Goal: Information Seeking & Learning: Learn about a topic

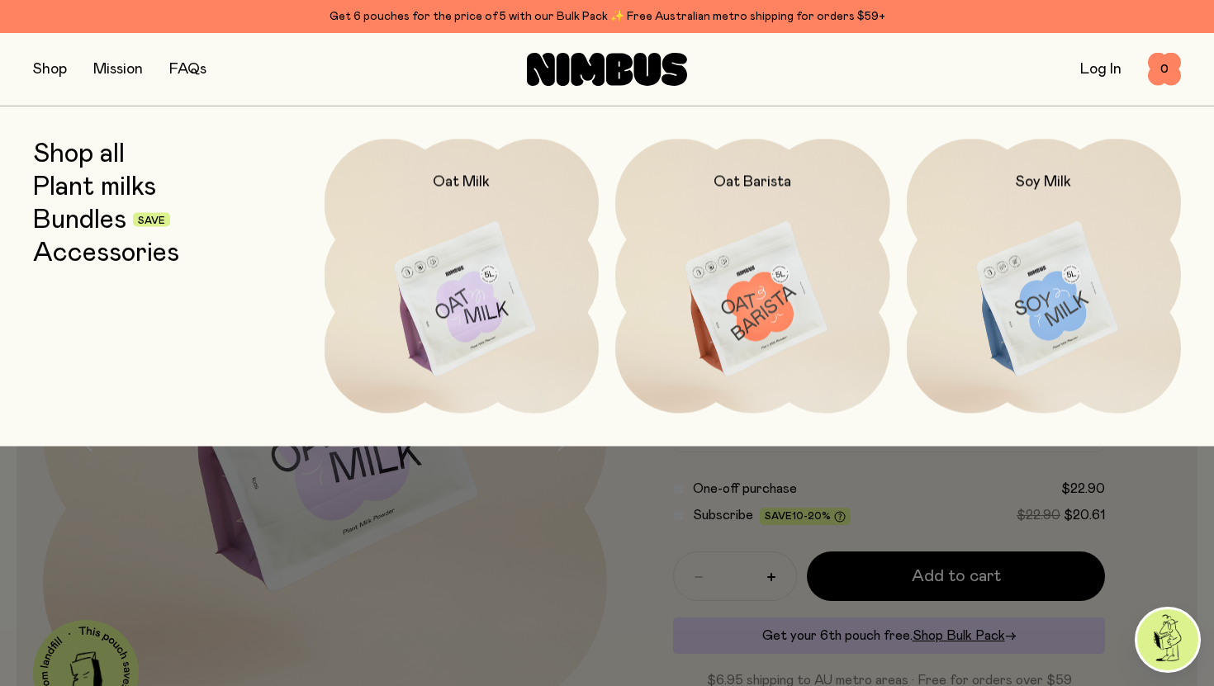
click at [97, 151] on link "Shop all" at bounding box center [79, 154] width 92 height 30
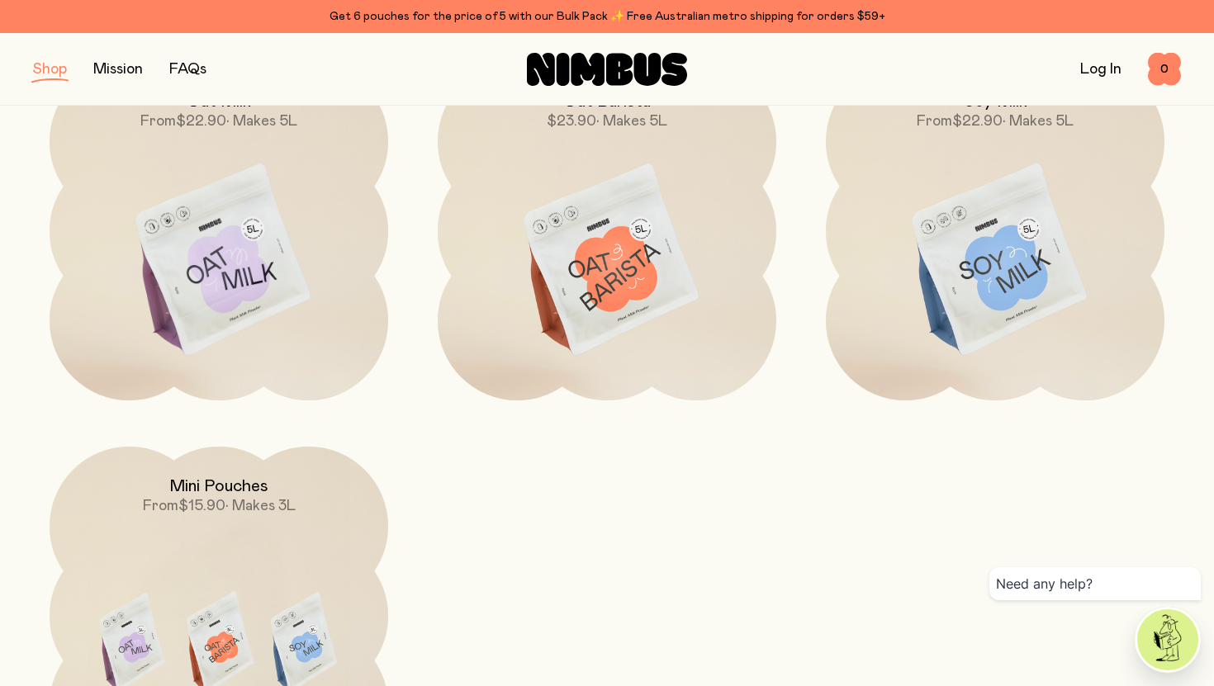
scroll to position [341, 0]
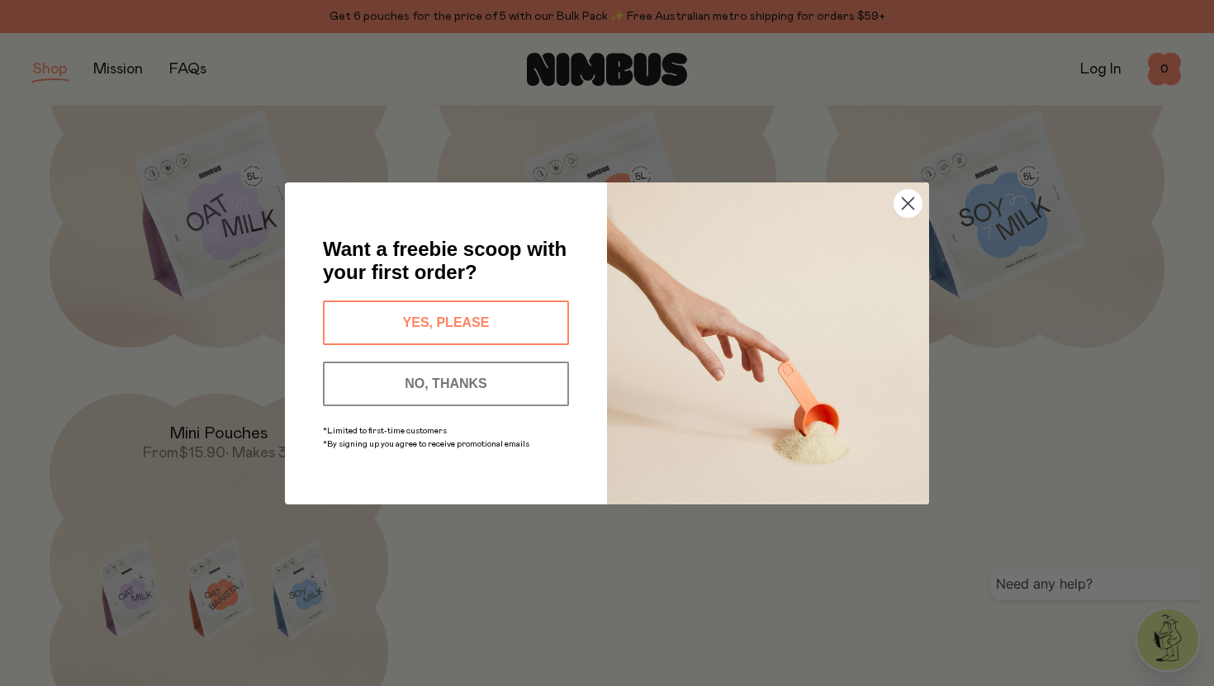
click at [908, 204] on icon "Close dialog" at bounding box center [909, 203] width 12 height 12
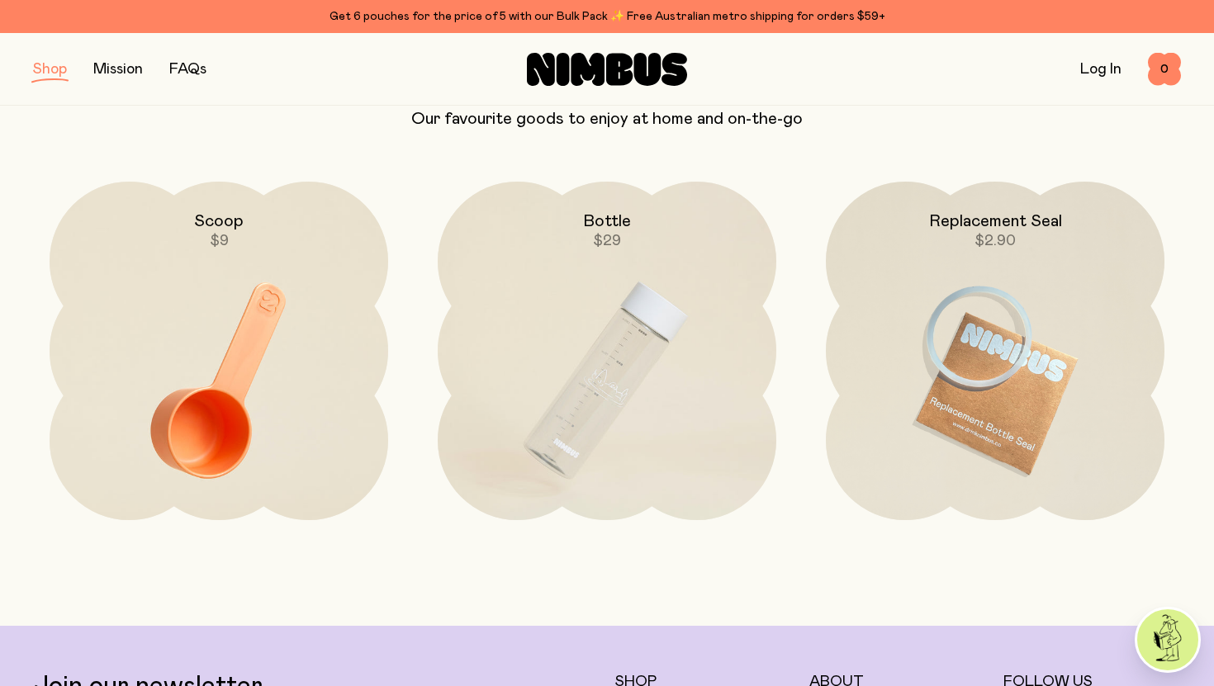
scroll to position [2495, 0]
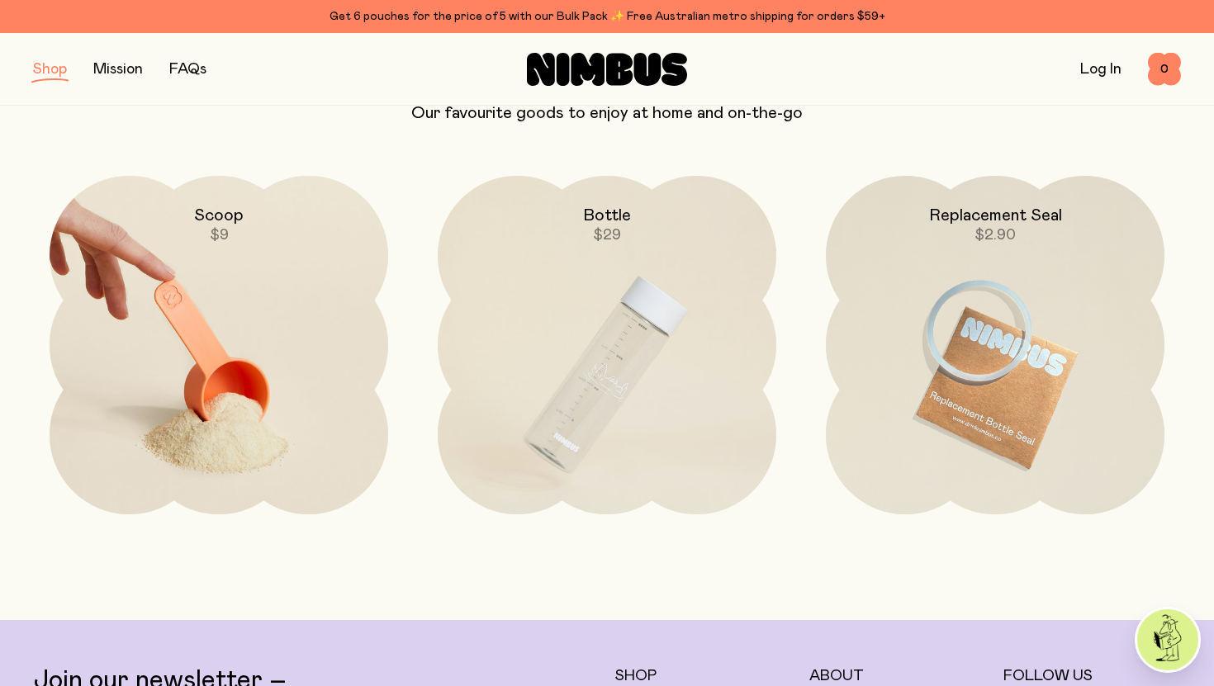
click at [161, 366] on img at bounding box center [219, 375] width 339 height 398
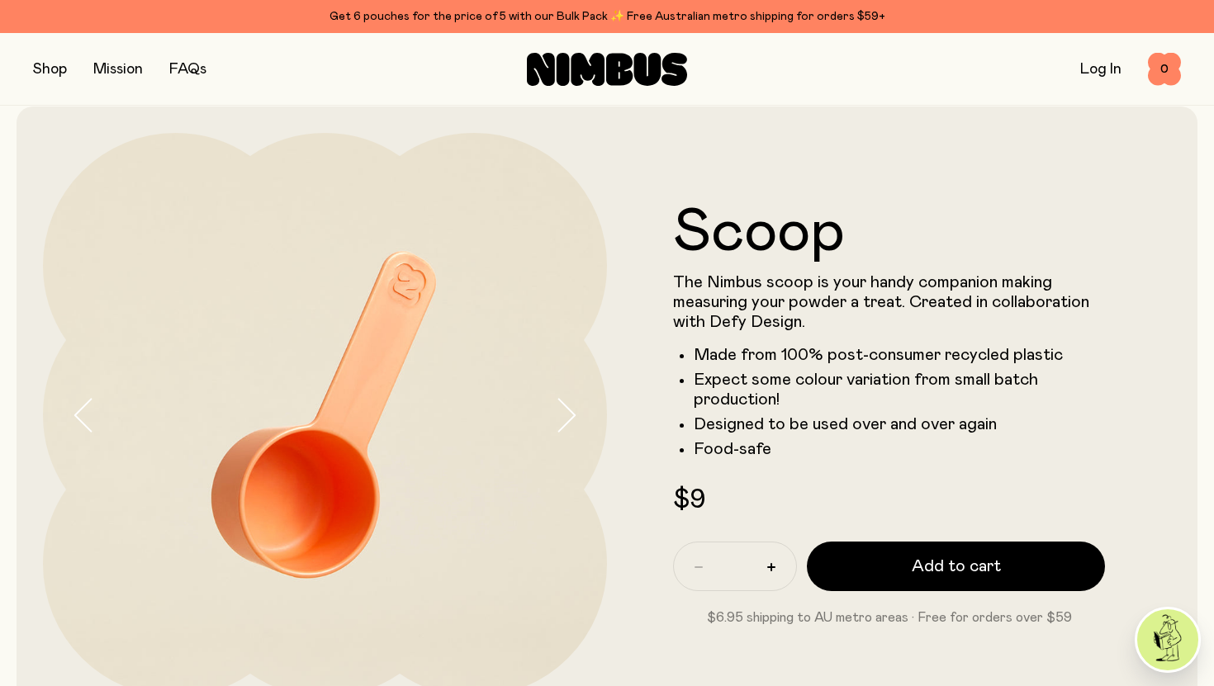
scroll to position [20, 0]
click at [50, 65] on button "button" at bounding box center [50, 69] width 34 height 23
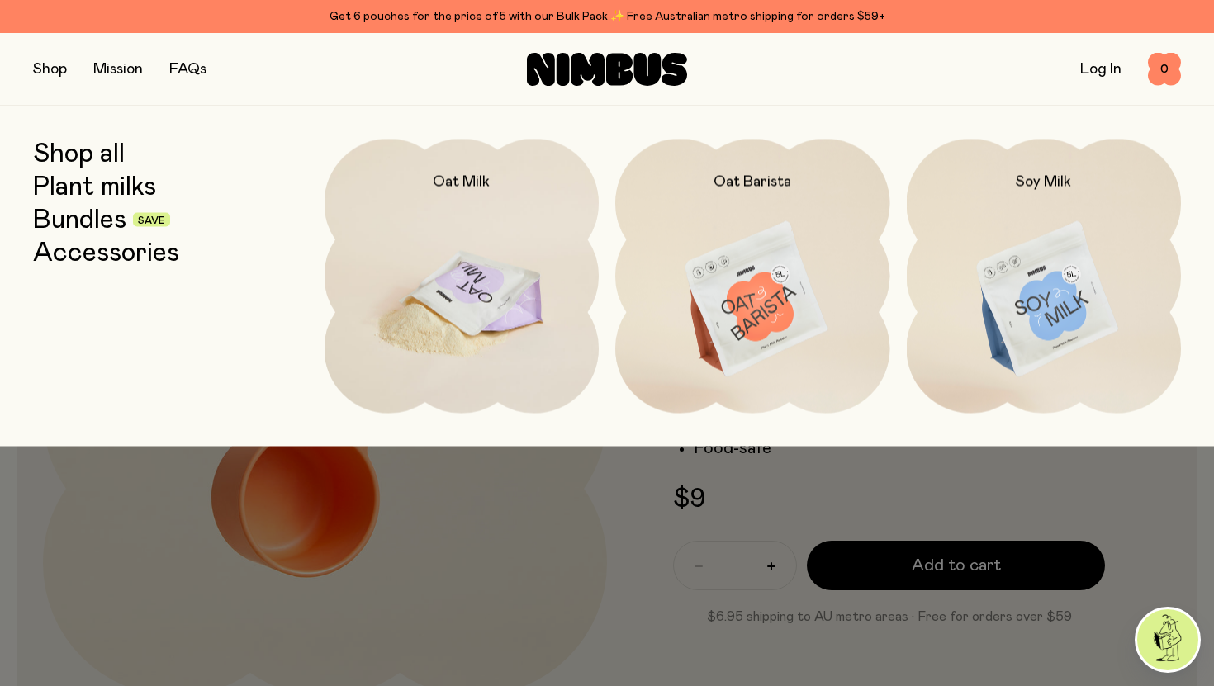
click at [464, 271] on img at bounding box center [462, 300] width 275 height 323
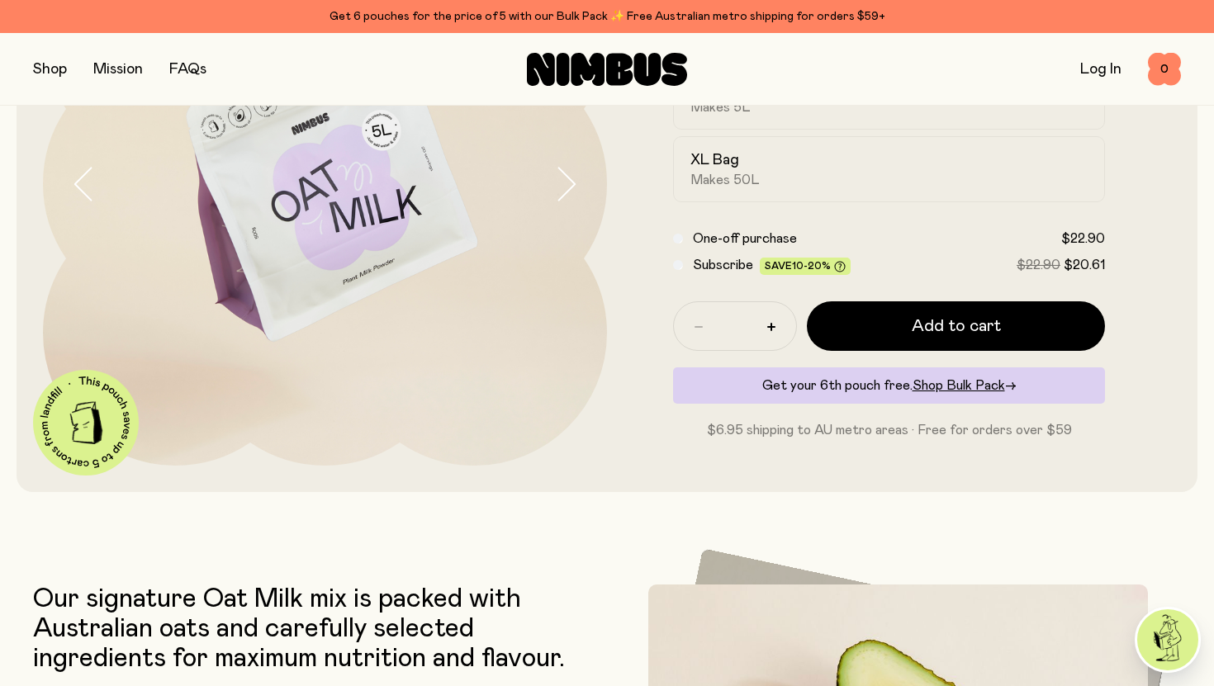
scroll to position [221, 0]
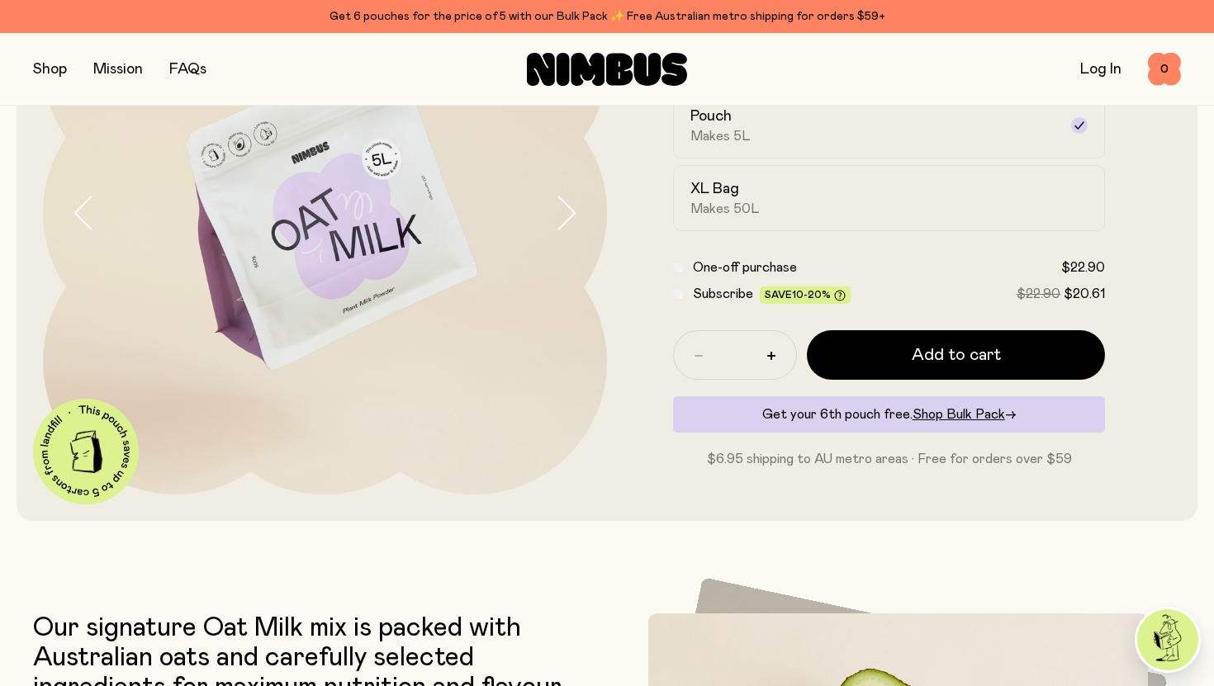
click at [563, 206] on icon "button" at bounding box center [565, 213] width 23 height 35
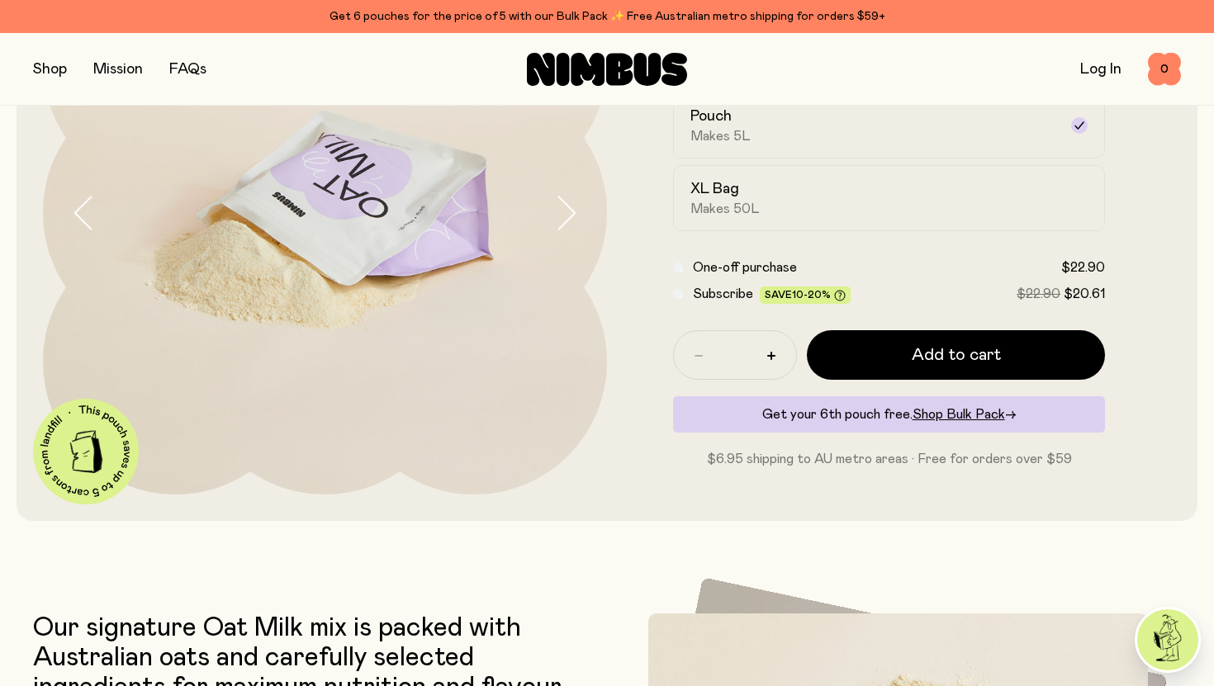
click at [563, 206] on icon "button" at bounding box center [565, 213] width 23 height 35
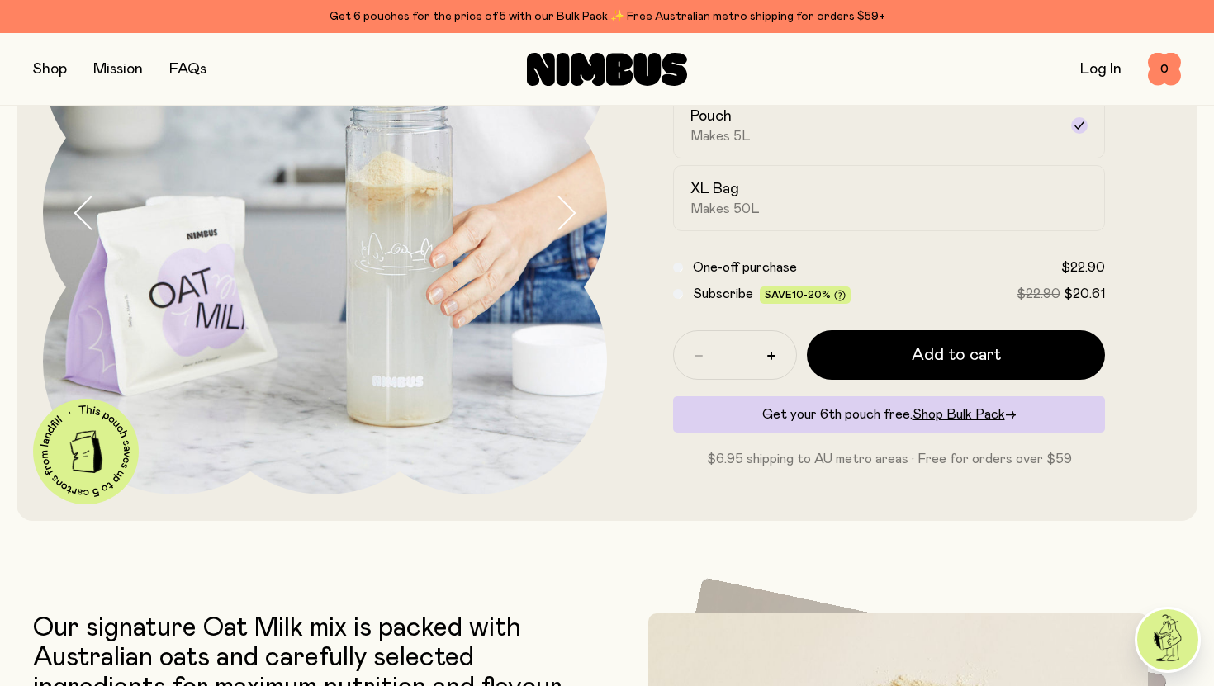
click at [563, 206] on icon "button" at bounding box center [565, 213] width 23 height 35
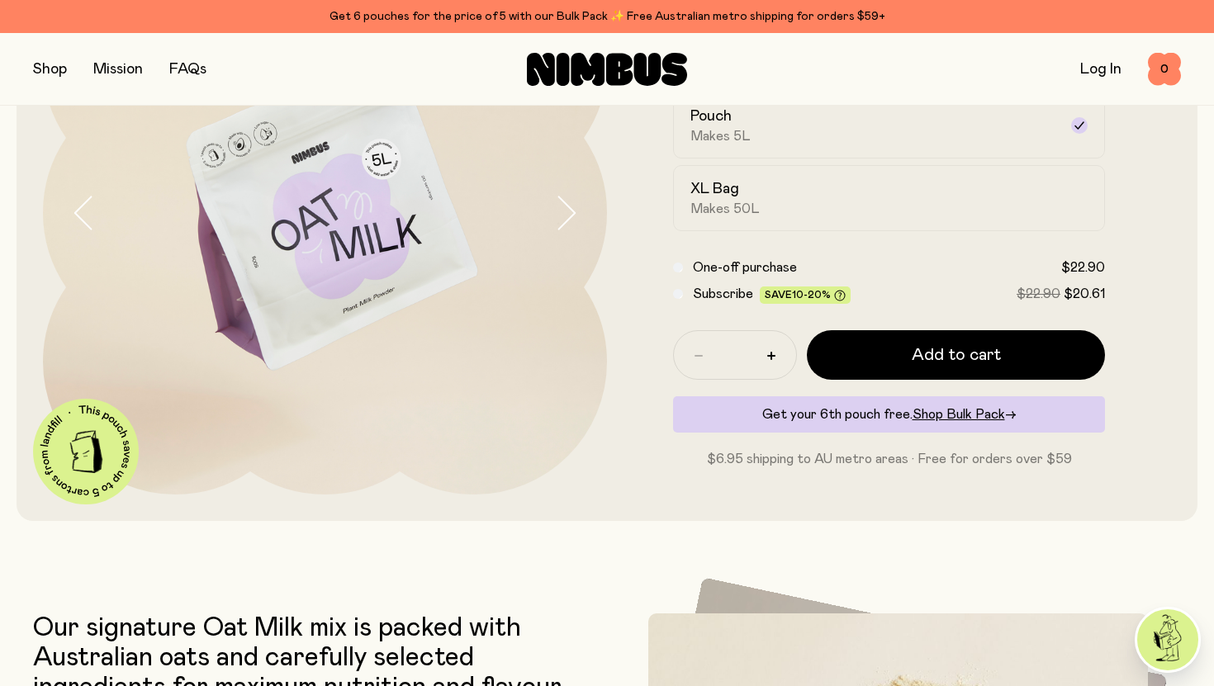
click at [563, 206] on icon "button" at bounding box center [565, 213] width 23 height 35
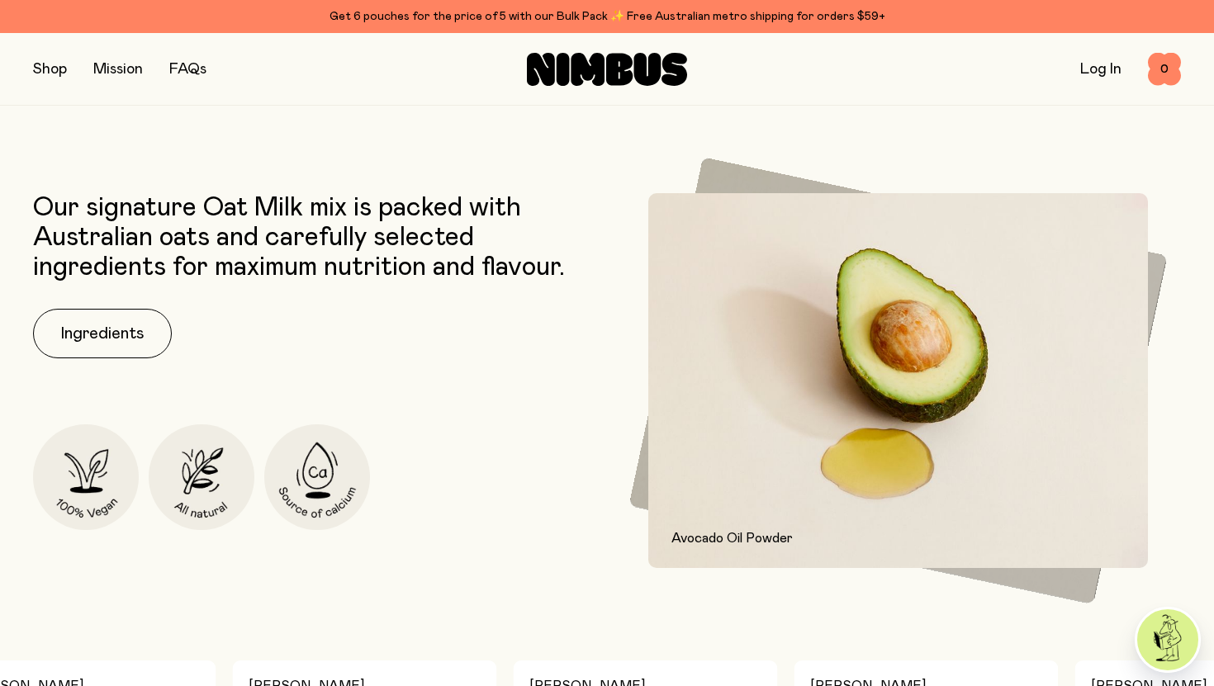
scroll to position [707, 0]
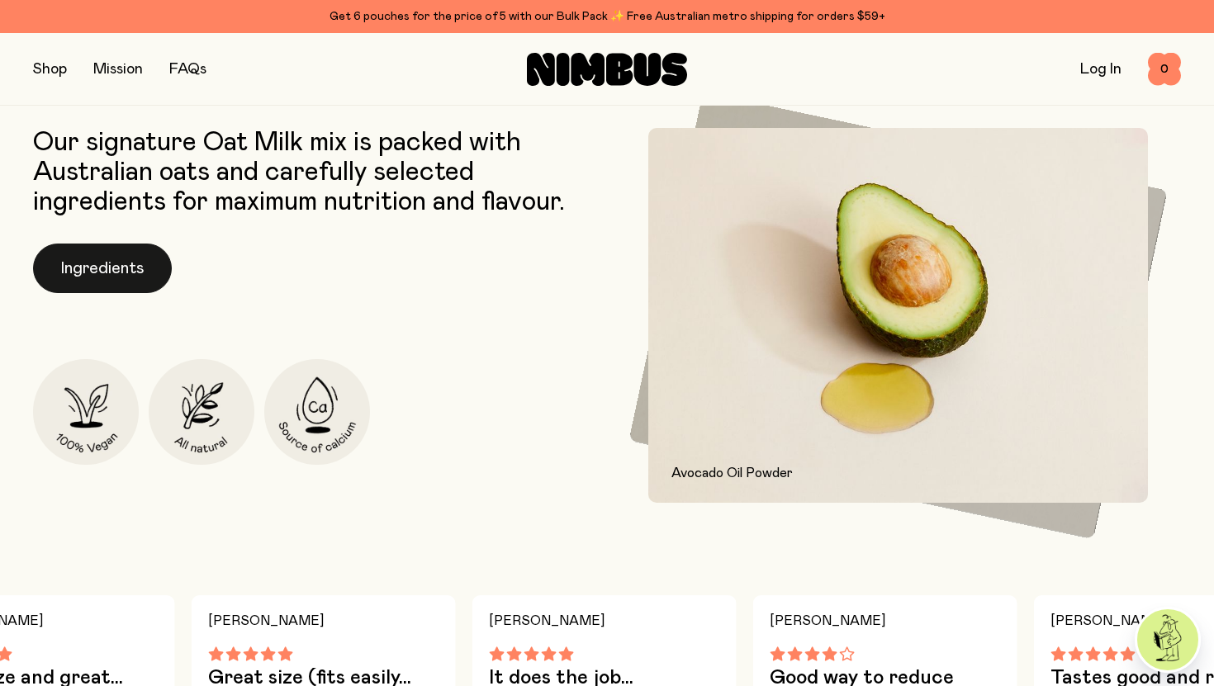
click at [126, 269] on button "Ingredients" at bounding box center [102, 269] width 139 height 50
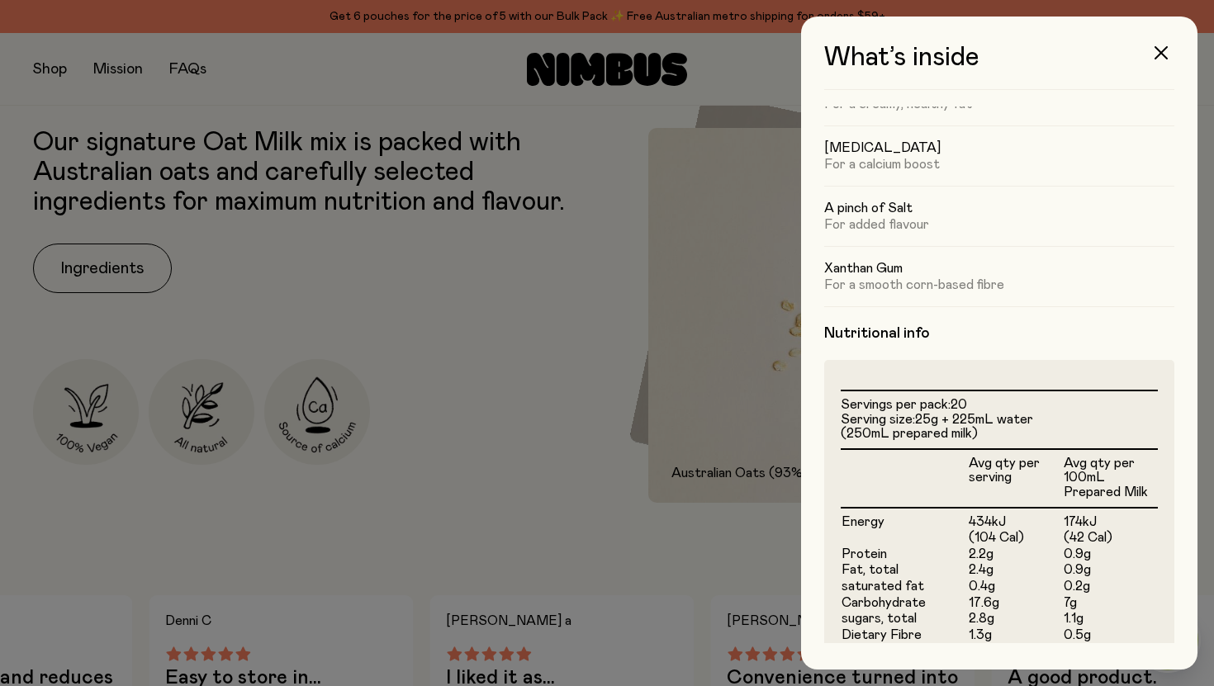
scroll to position [0, 0]
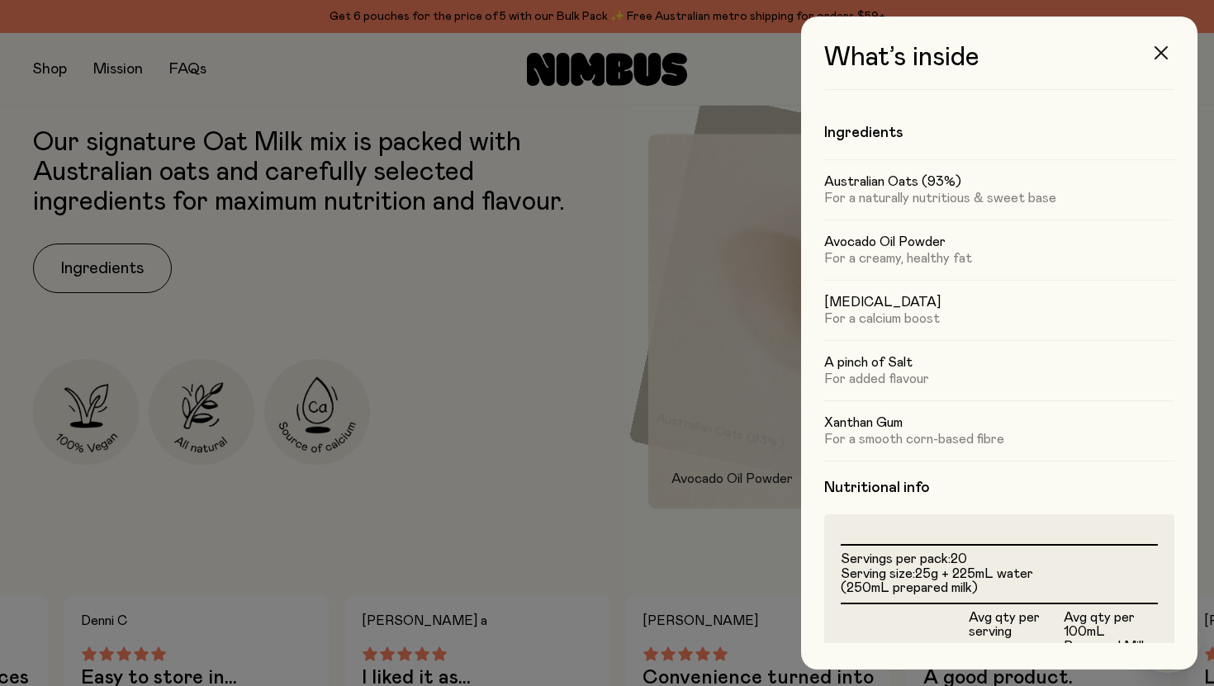
click at [1163, 46] on icon "button" at bounding box center [1161, 52] width 13 height 13
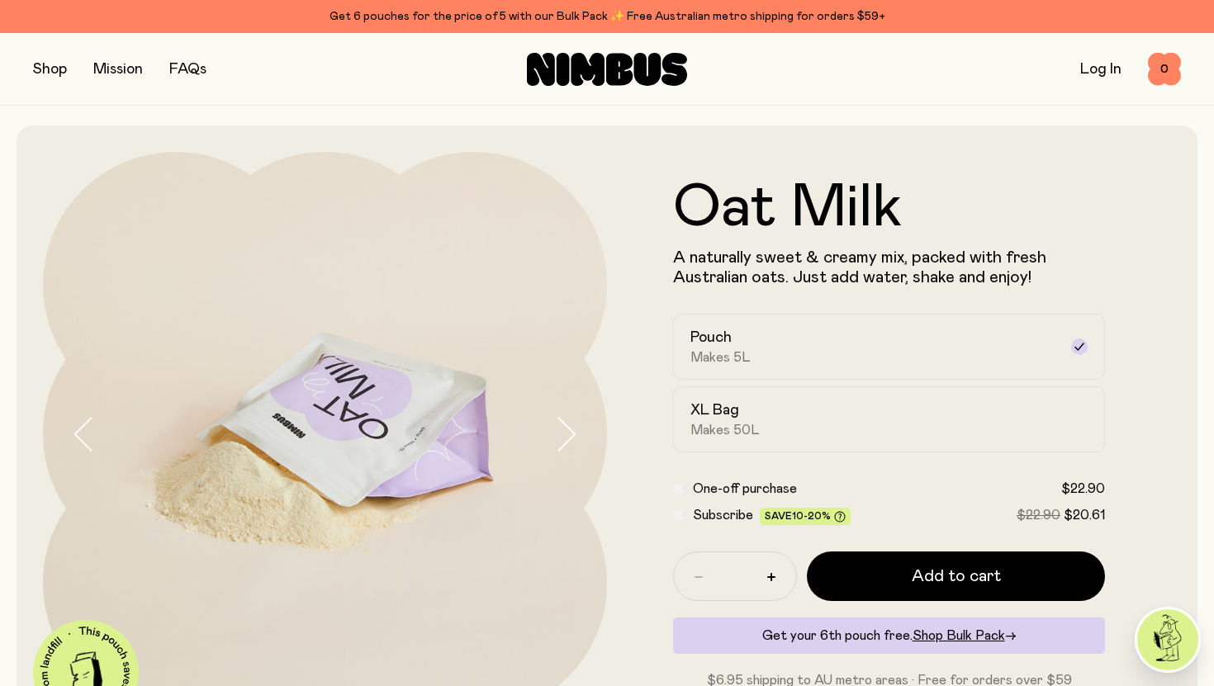
click at [557, 439] on icon "button" at bounding box center [565, 434] width 23 height 35
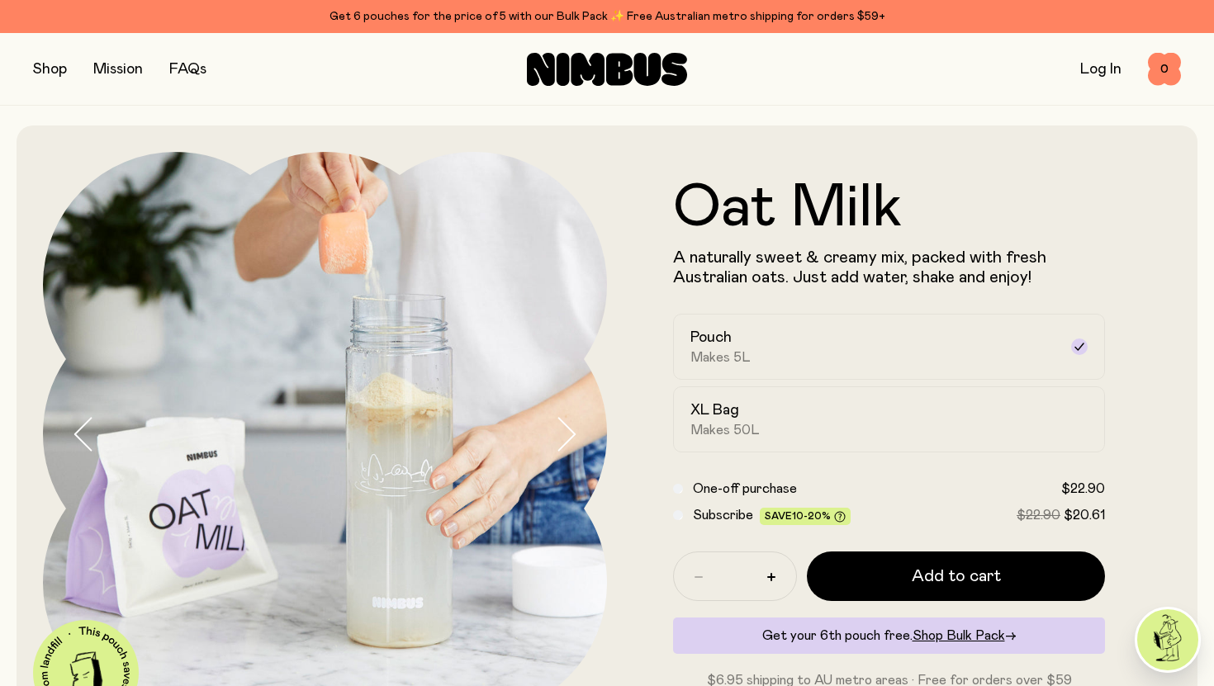
click at [557, 439] on icon "button" at bounding box center [565, 434] width 23 height 35
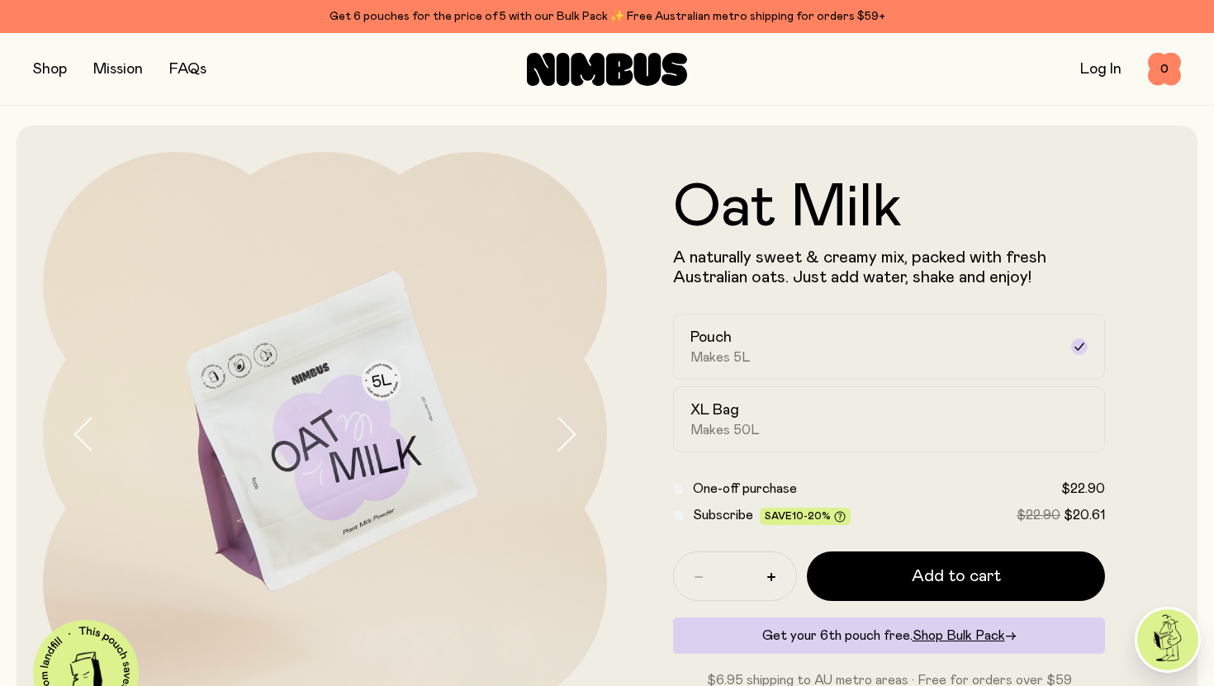
click at [557, 439] on icon "button" at bounding box center [565, 434] width 23 height 35
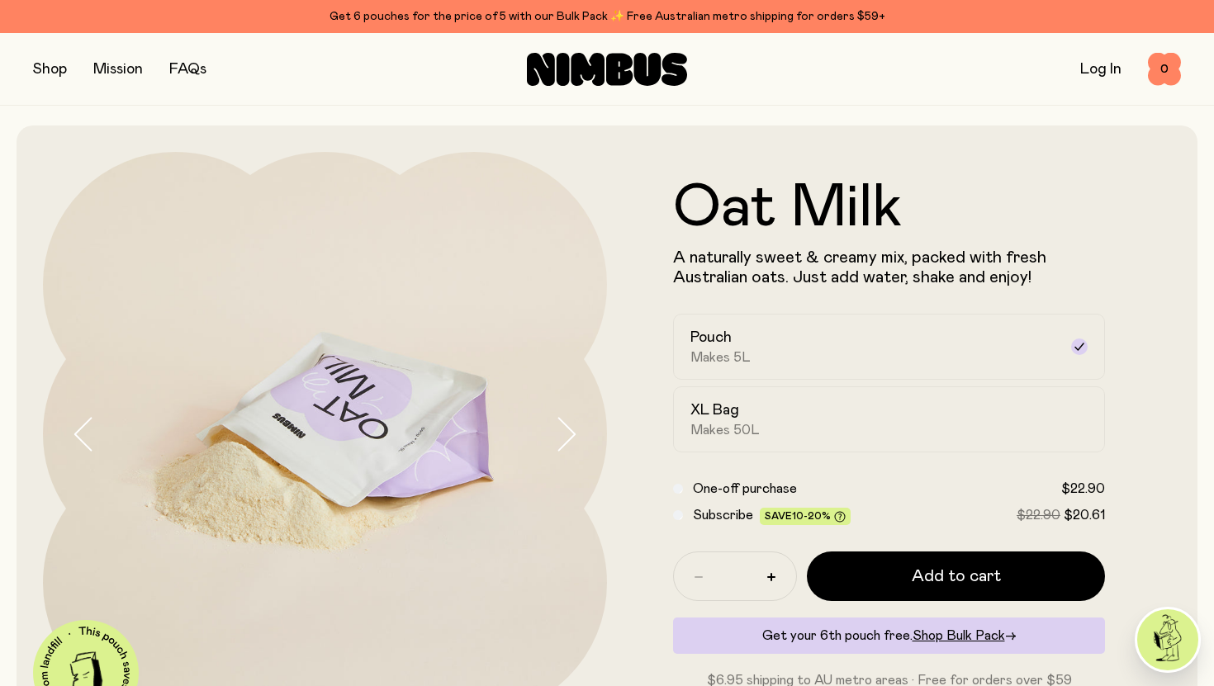
click at [557, 439] on icon "button" at bounding box center [565, 434] width 23 height 35
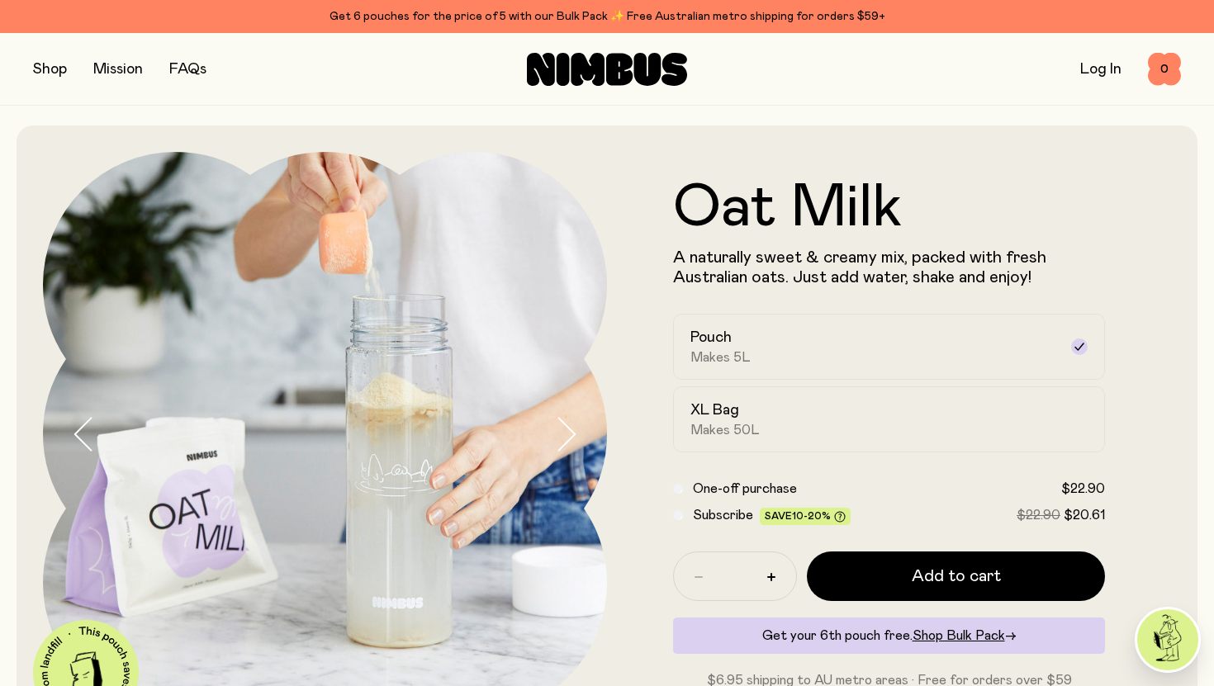
click at [557, 439] on icon "button" at bounding box center [565, 434] width 23 height 35
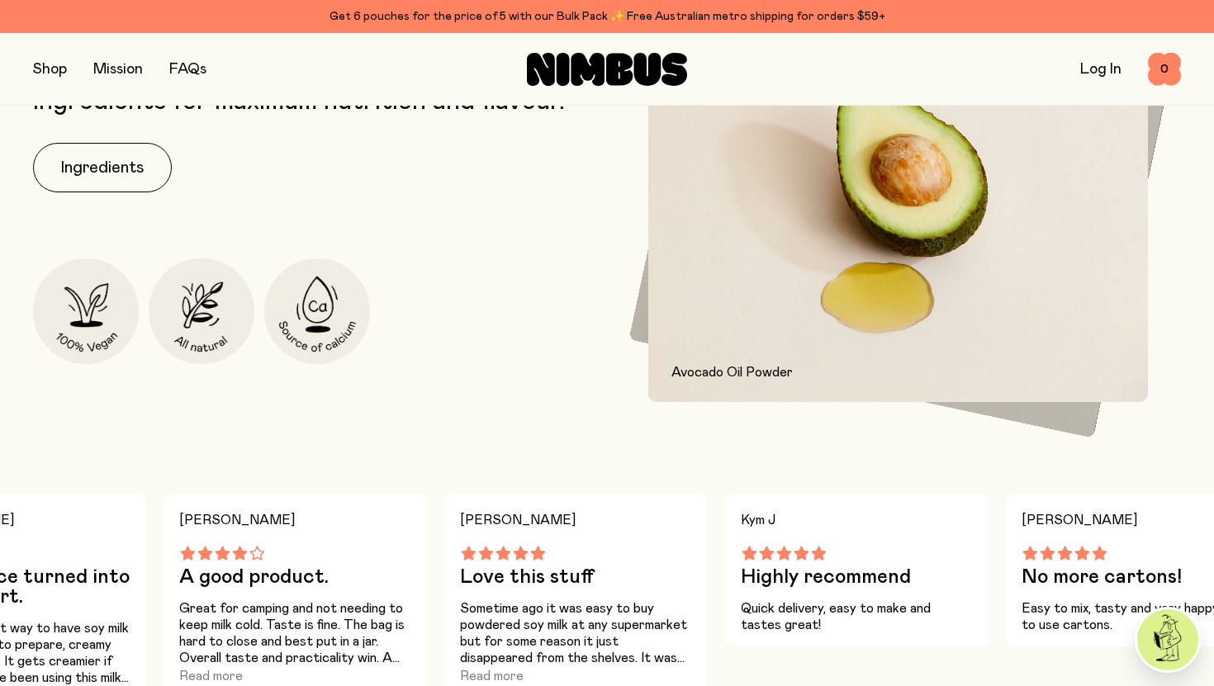
scroll to position [808, 0]
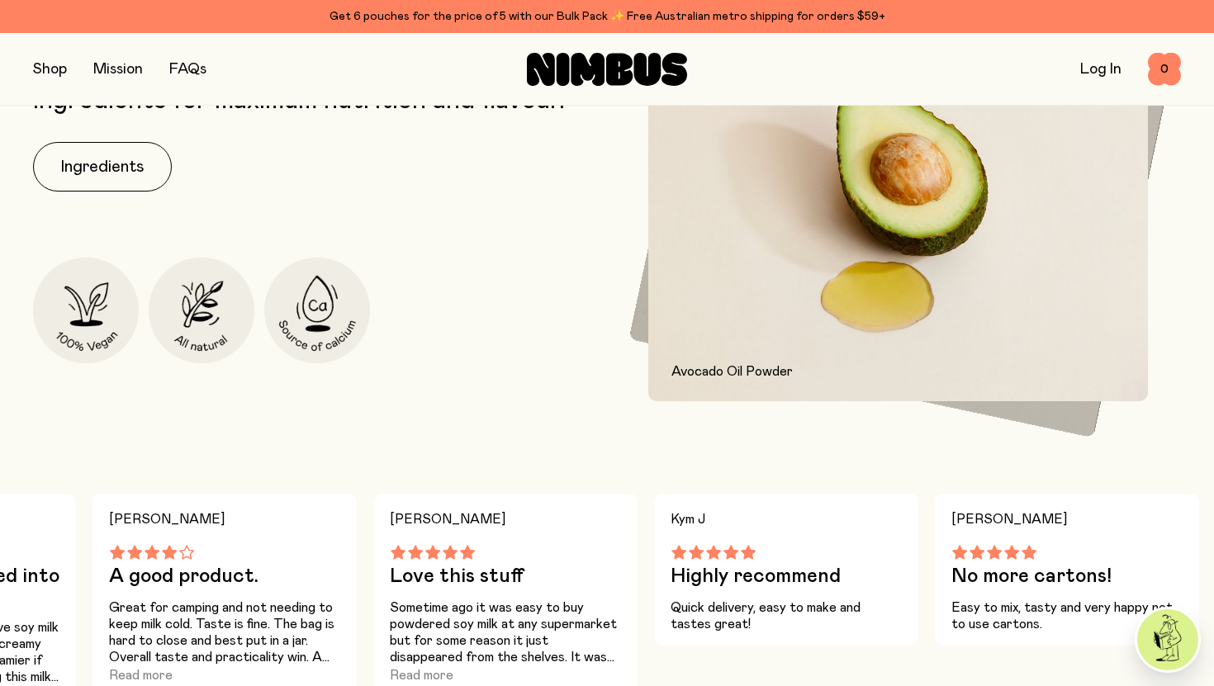
click at [187, 68] on link "FAQs" at bounding box center [187, 69] width 37 height 15
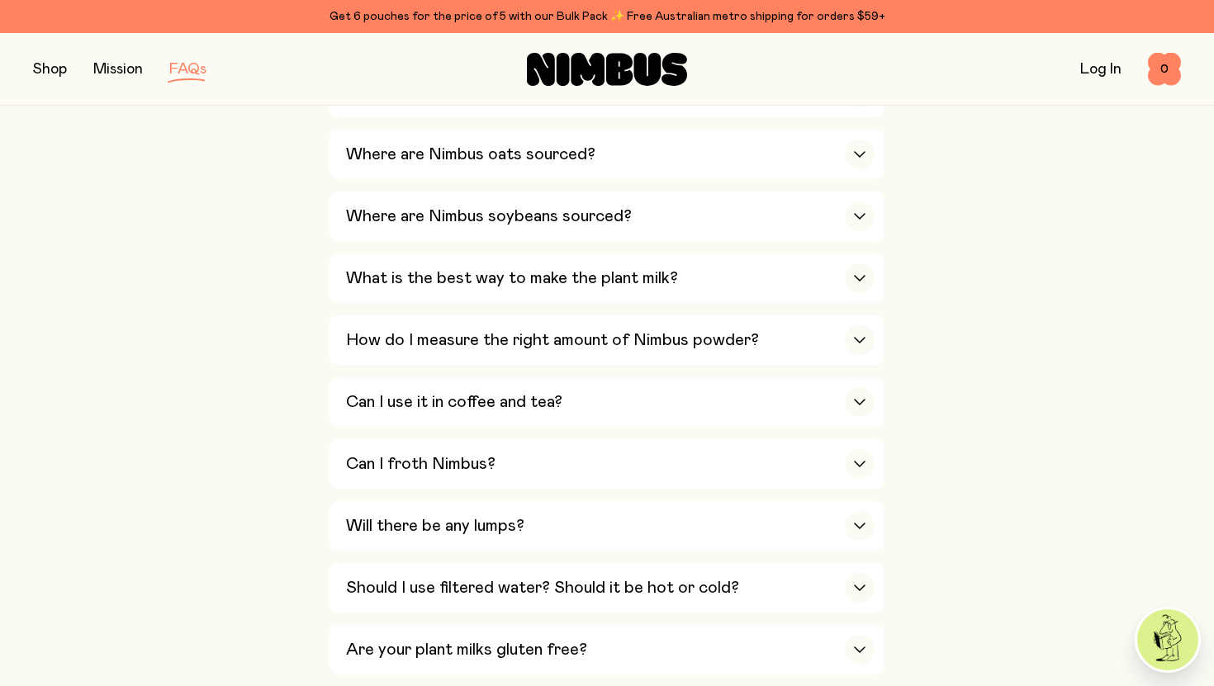
scroll to position [493, 0]
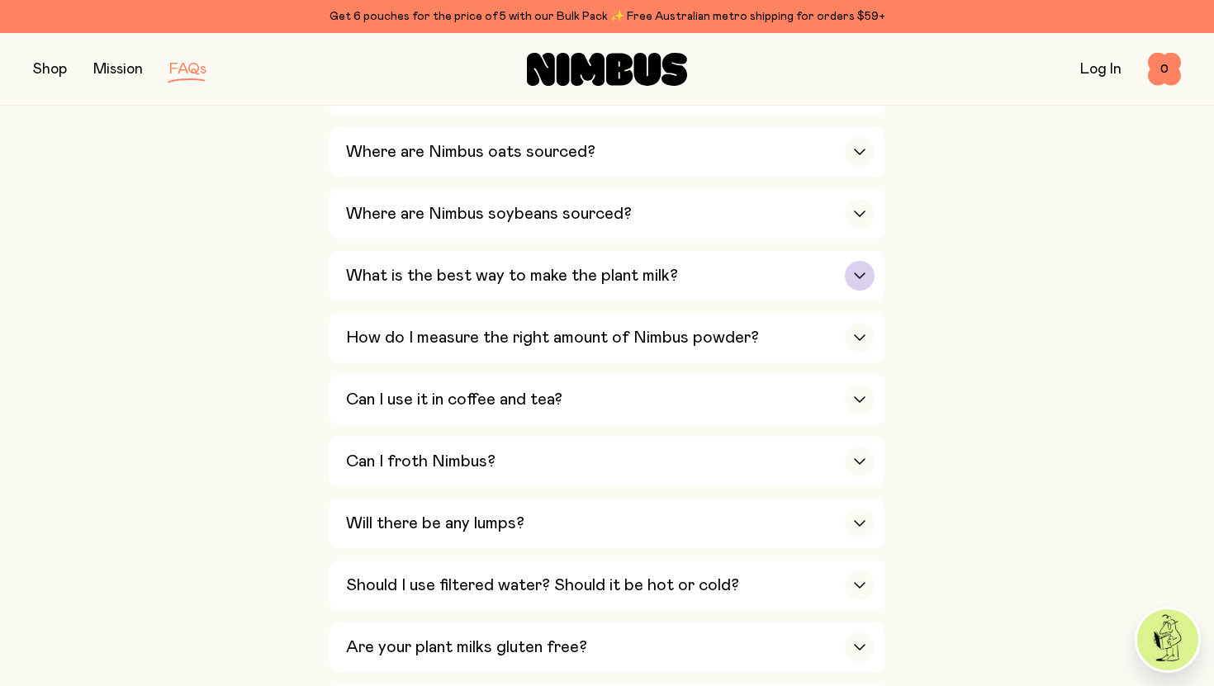
click at [858, 271] on div "button" at bounding box center [860, 276] width 30 height 30
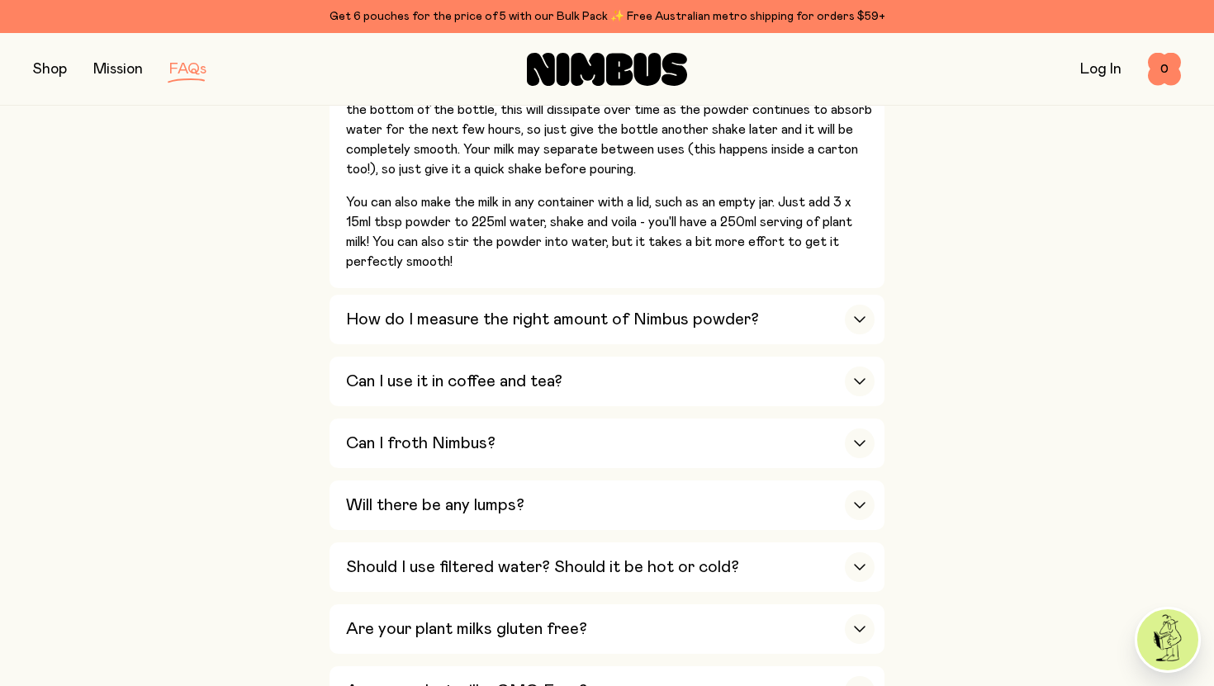
scroll to position [814, 0]
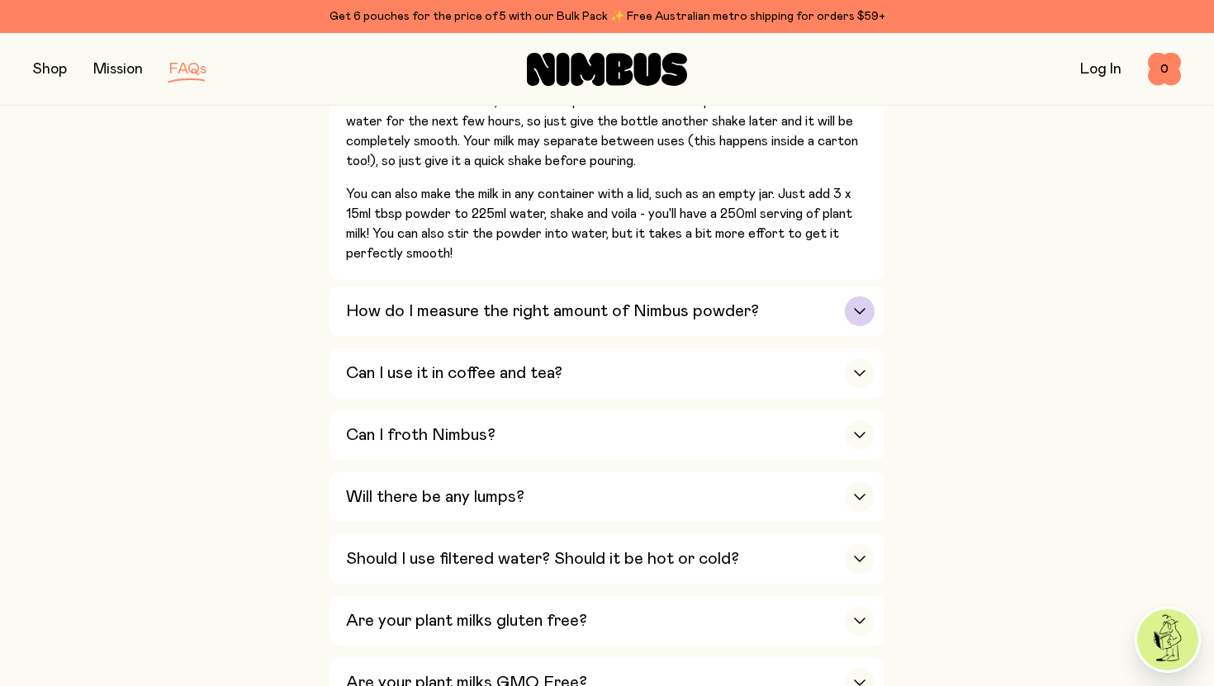
click at [865, 312] on icon "button" at bounding box center [859, 311] width 13 height 7
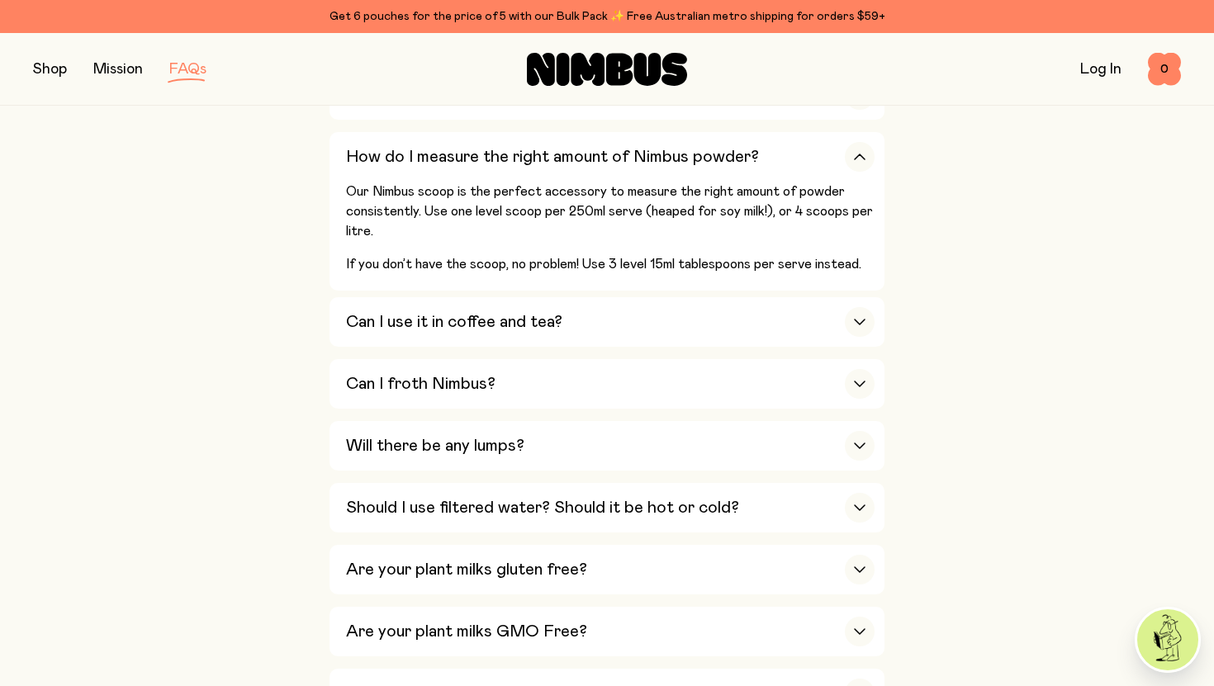
scroll to position [671, 0]
